Goal: Contribute content

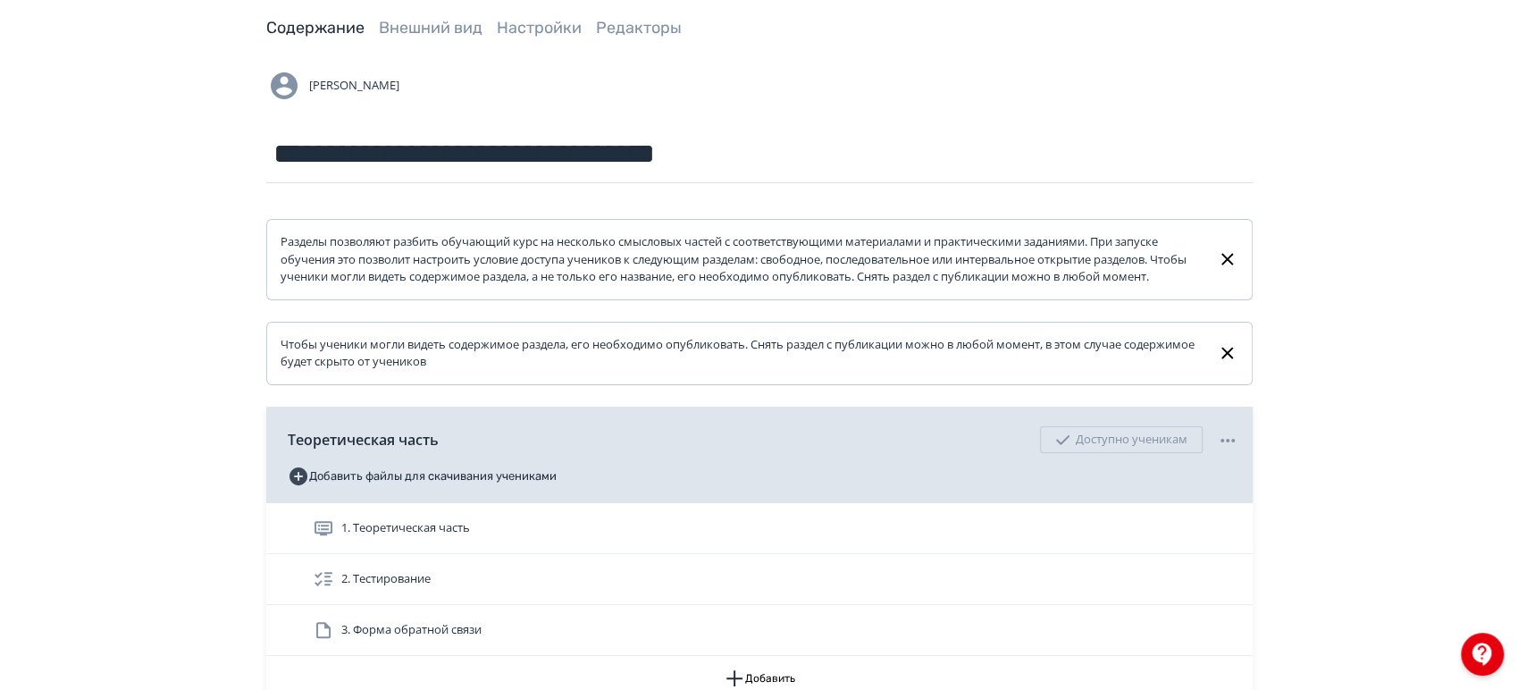
scroll to position [198, 0]
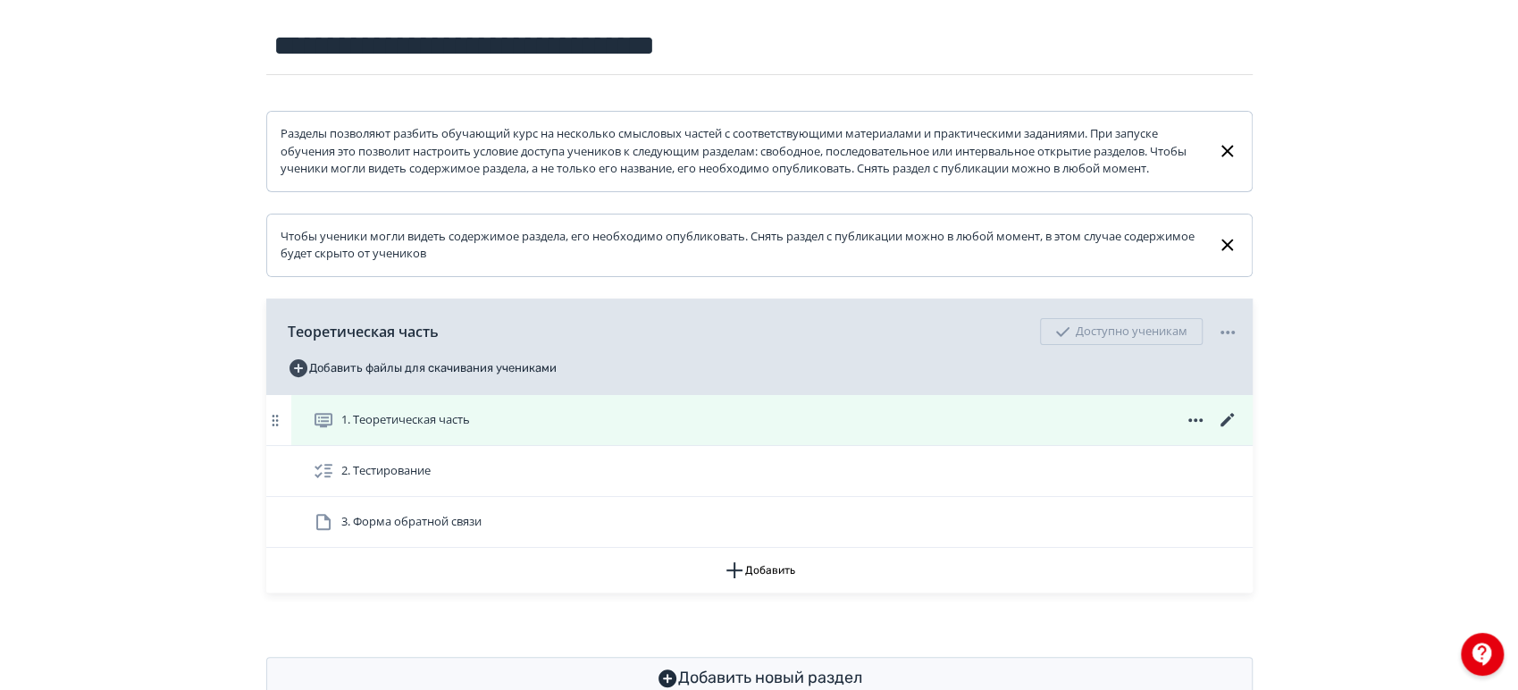
click at [1228, 431] on icon at bounding box center [1227, 419] width 21 height 21
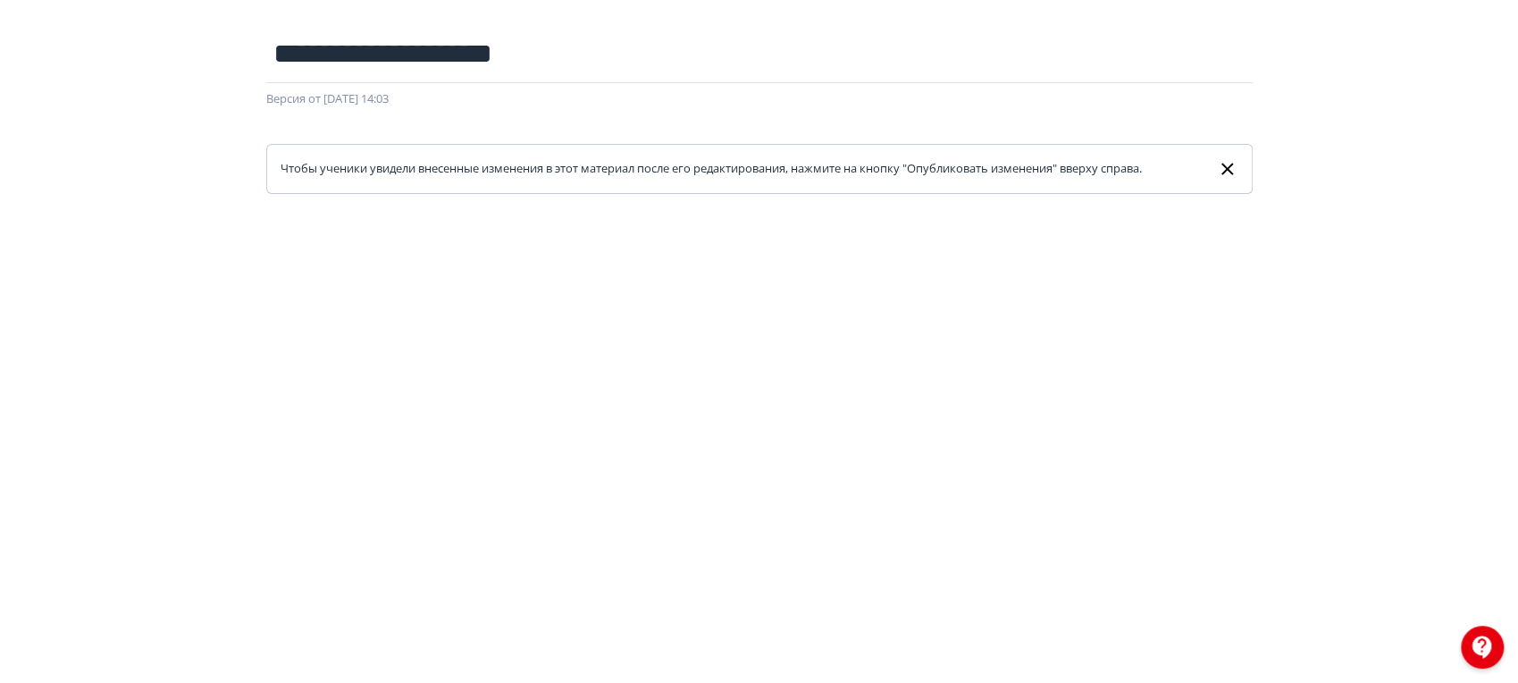
scroll to position [198, 0]
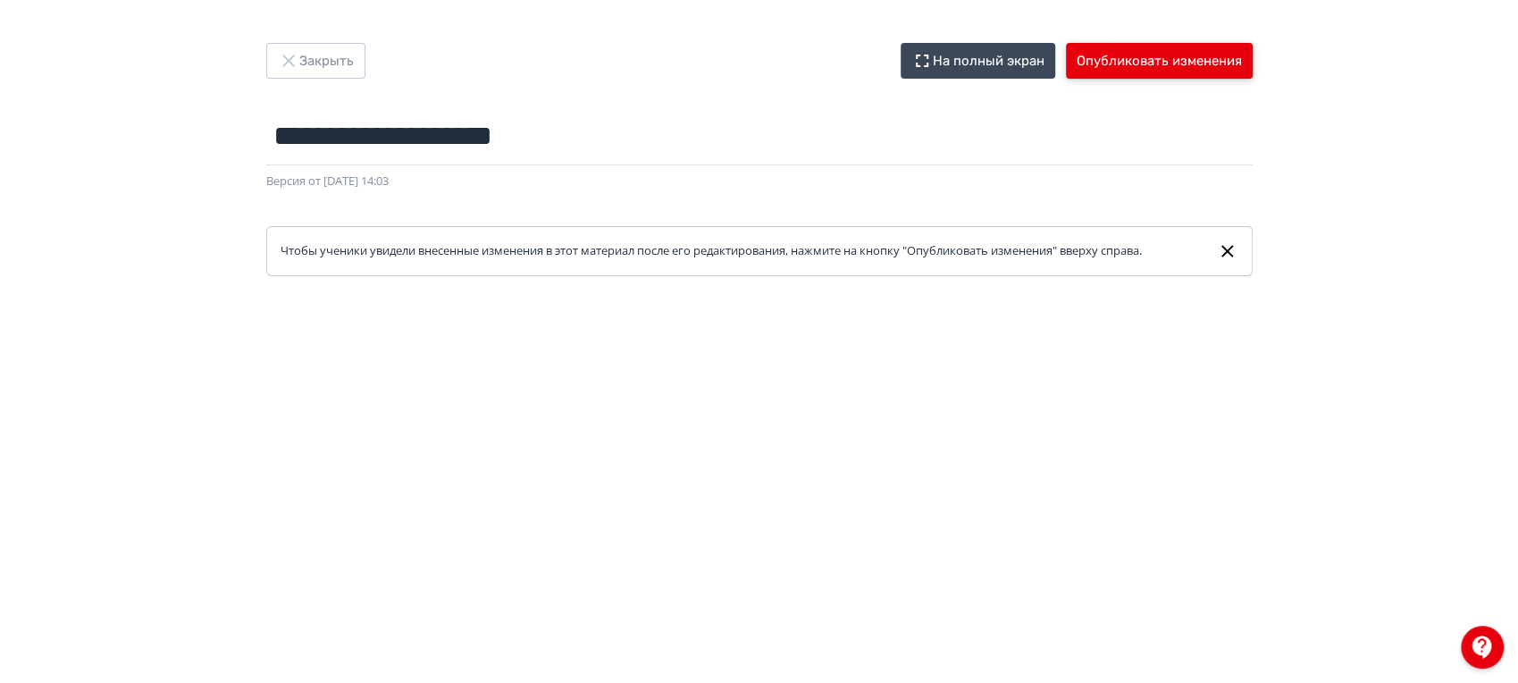
click at [1168, 68] on button "Опубликовать изменения" at bounding box center [1159, 61] width 187 height 36
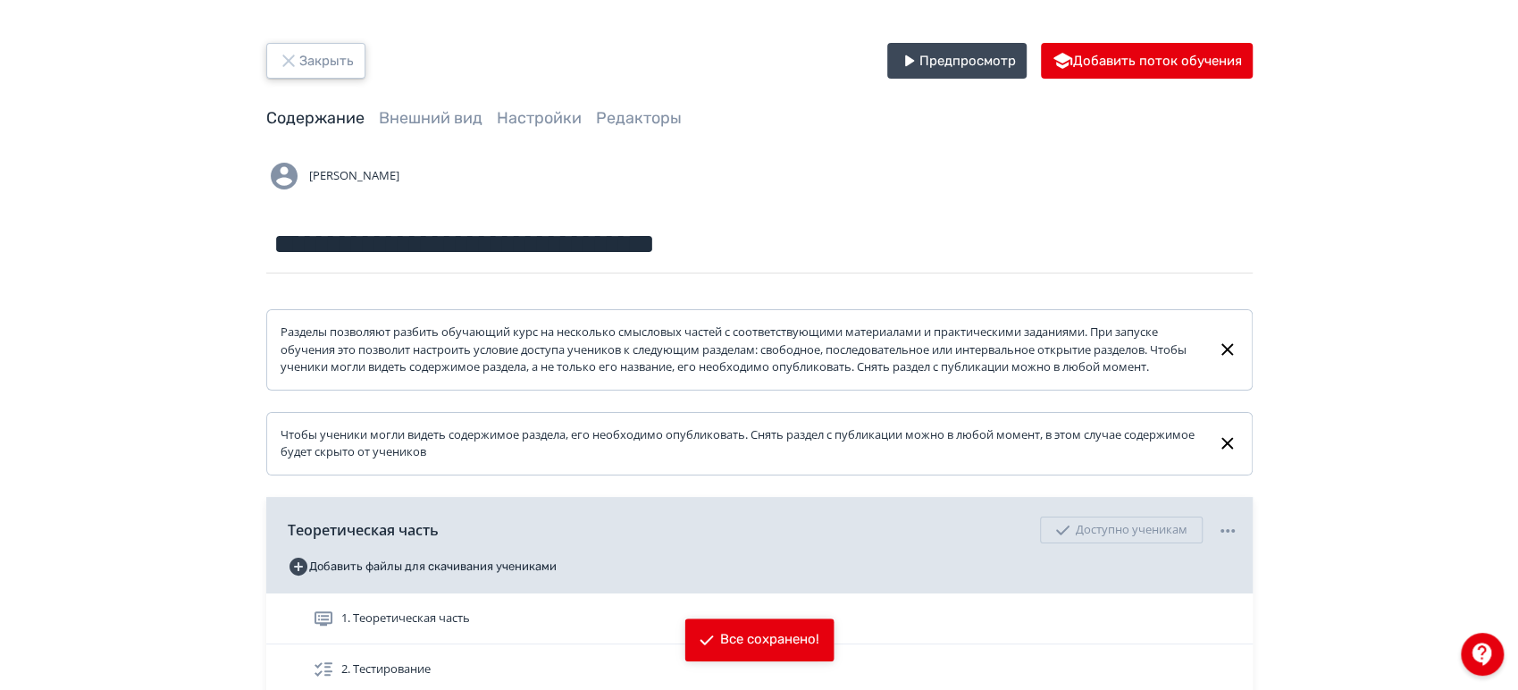
click at [334, 52] on button "Закрыть" at bounding box center [315, 61] width 99 height 36
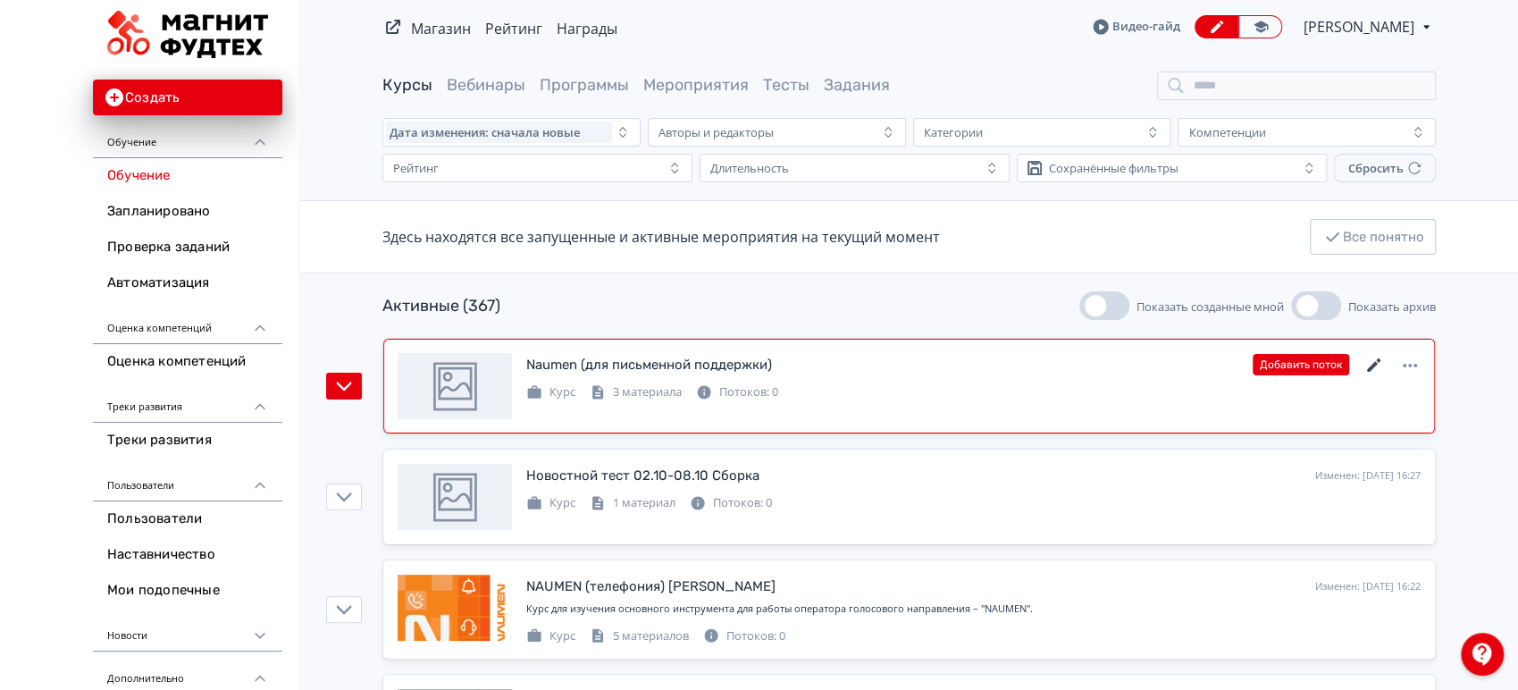
click at [1367, 365] on icon at bounding box center [1374, 365] width 21 height 21
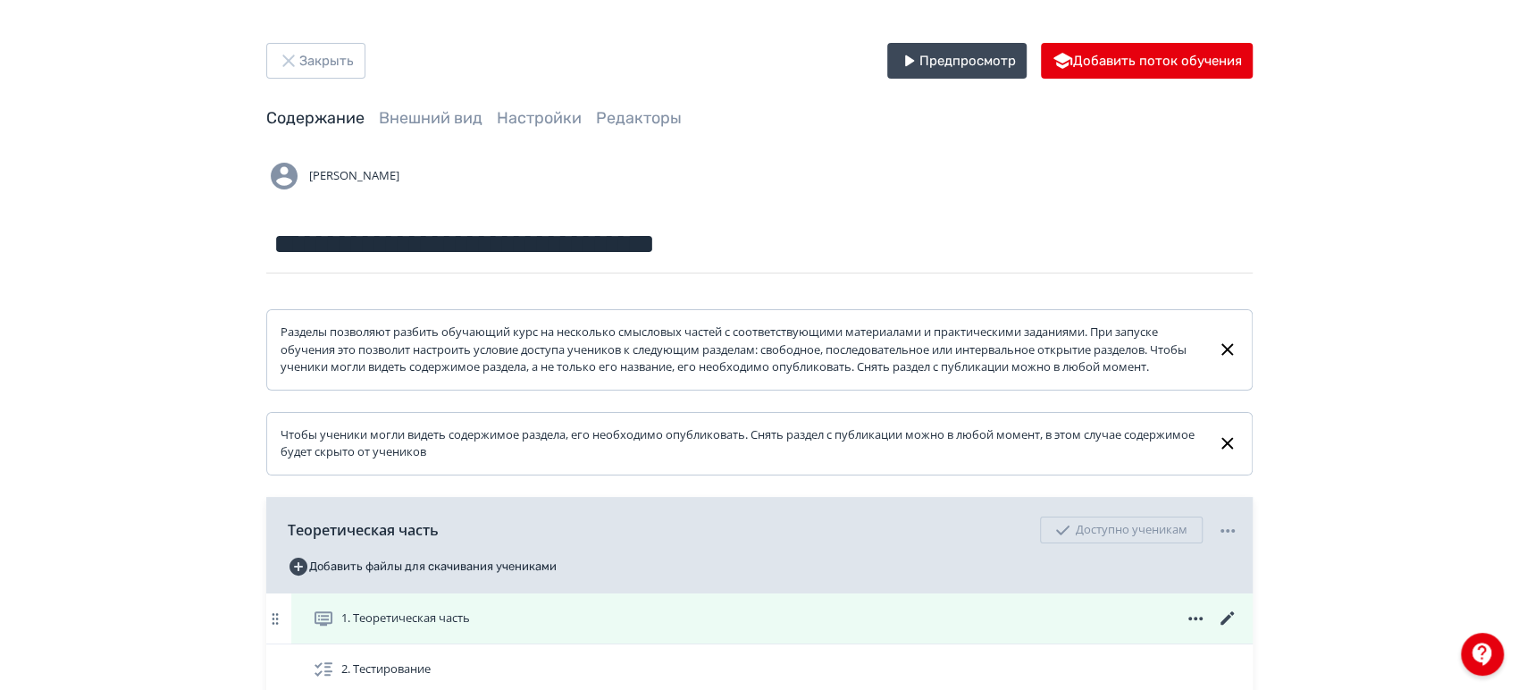
scroll to position [267, 0]
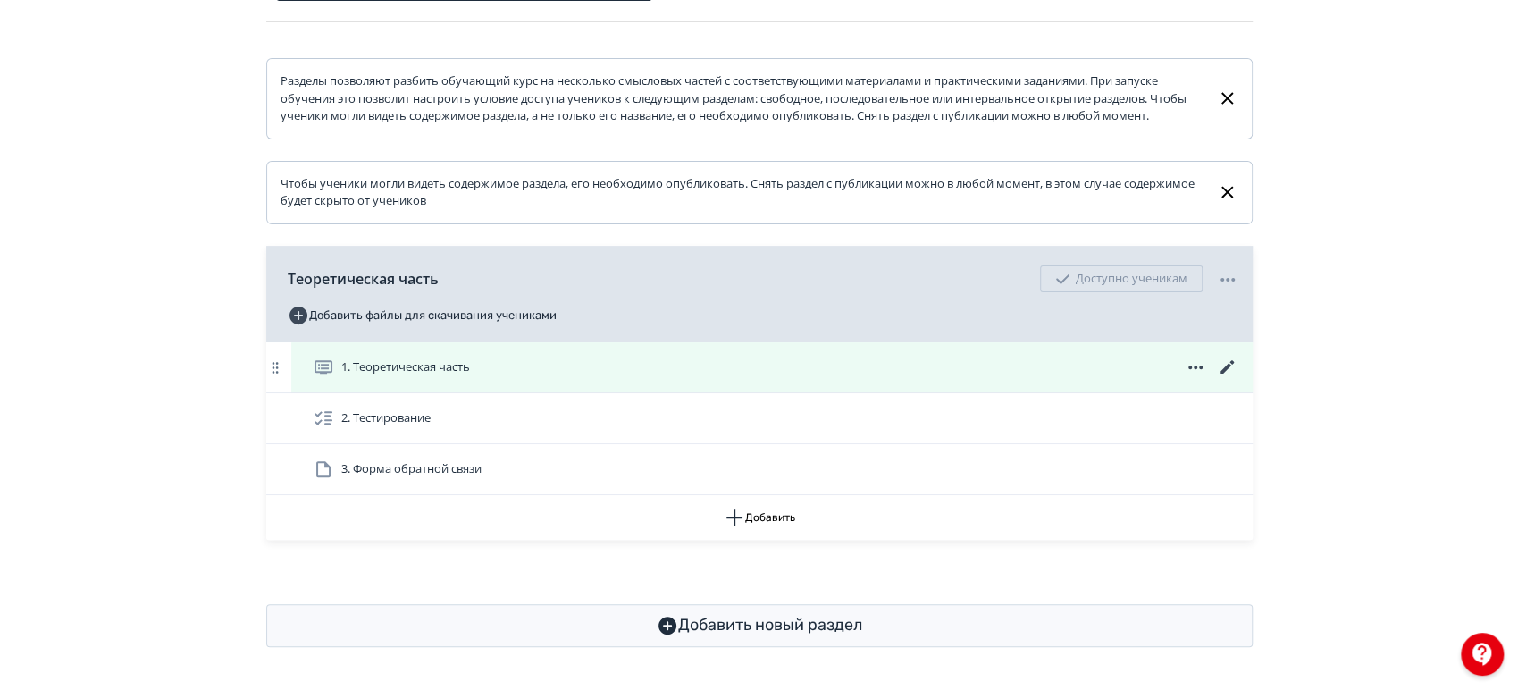
click at [1222, 368] on icon at bounding box center [1227, 367] width 21 height 21
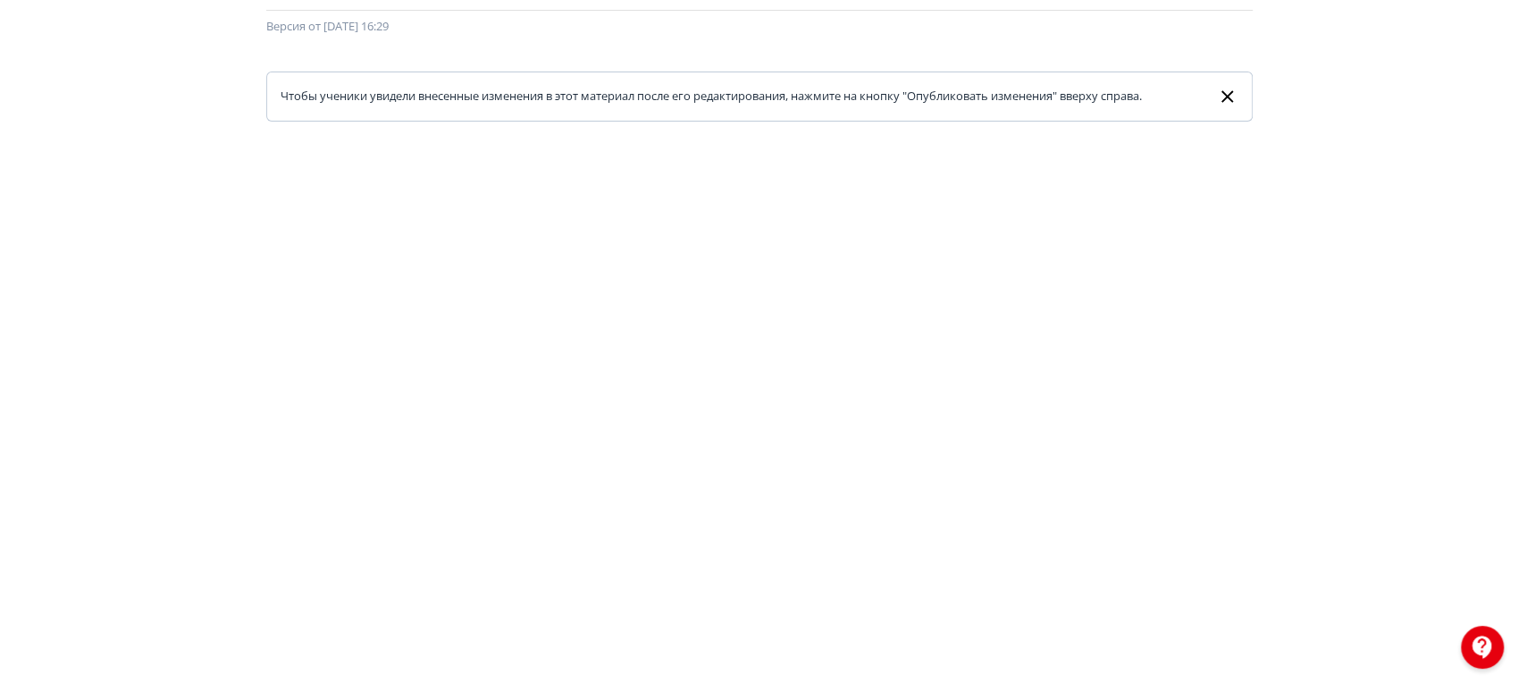
scroll to position [432, 0]
